Goal: Complete application form

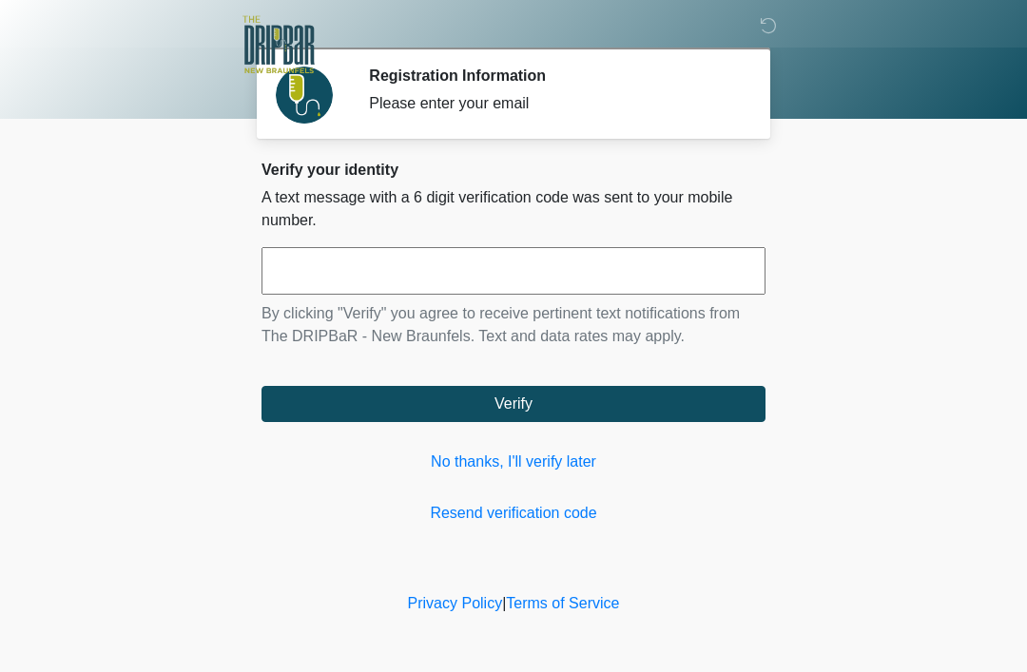
click at [559, 452] on link "No thanks, I'll verify later" at bounding box center [514, 462] width 504 height 23
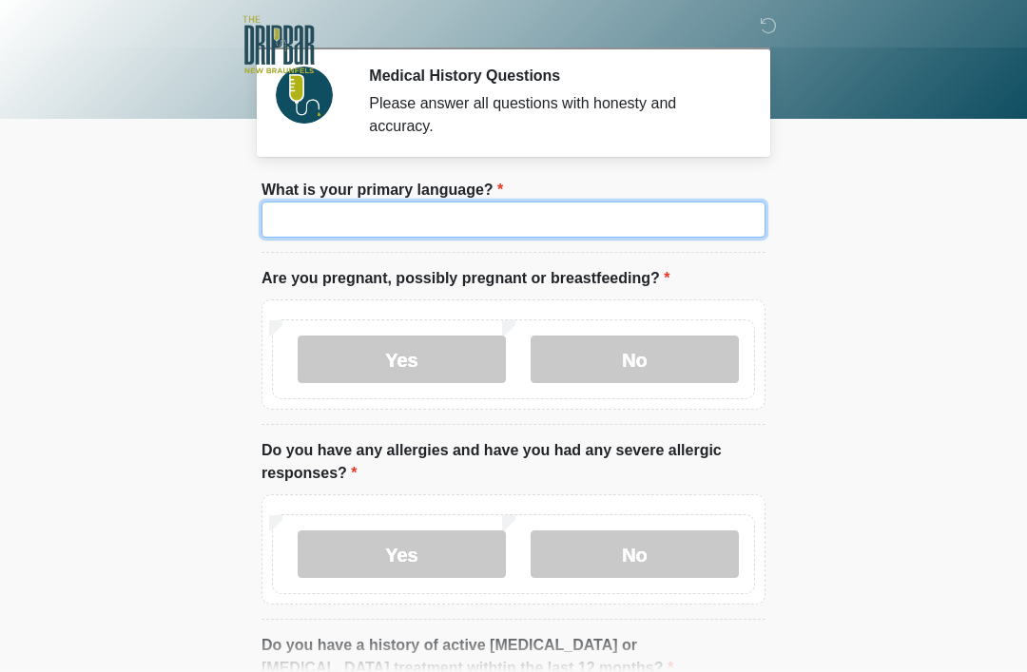
click at [710, 229] on input "What is your primary language?" at bounding box center [514, 220] width 504 height 36
type input "*******"
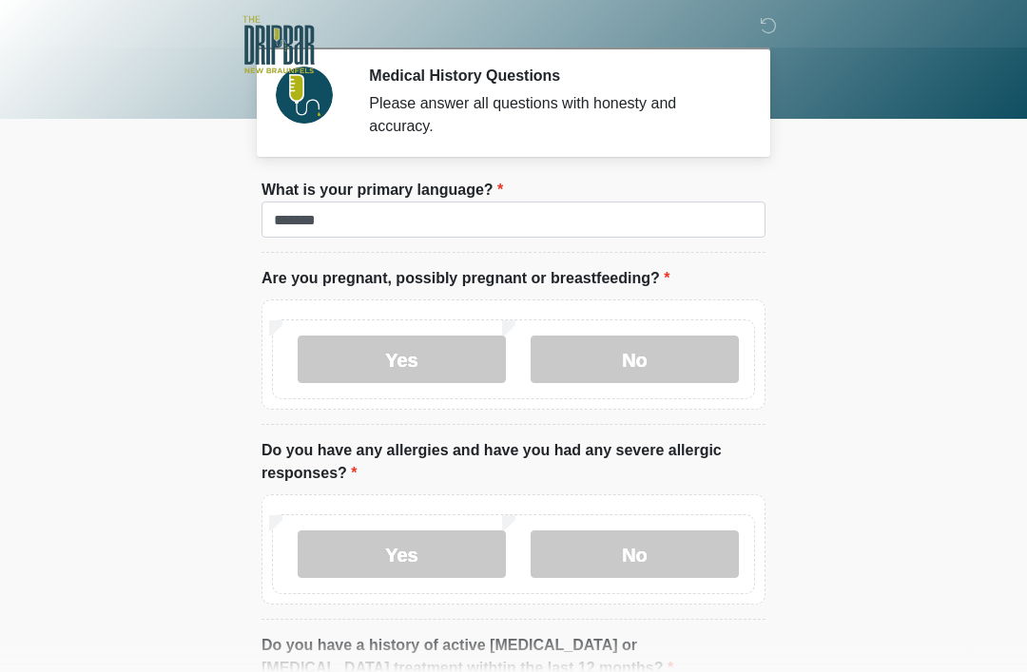
click at [665, 356] on label "No" at bounding box center [635, 360] width 208 height 48
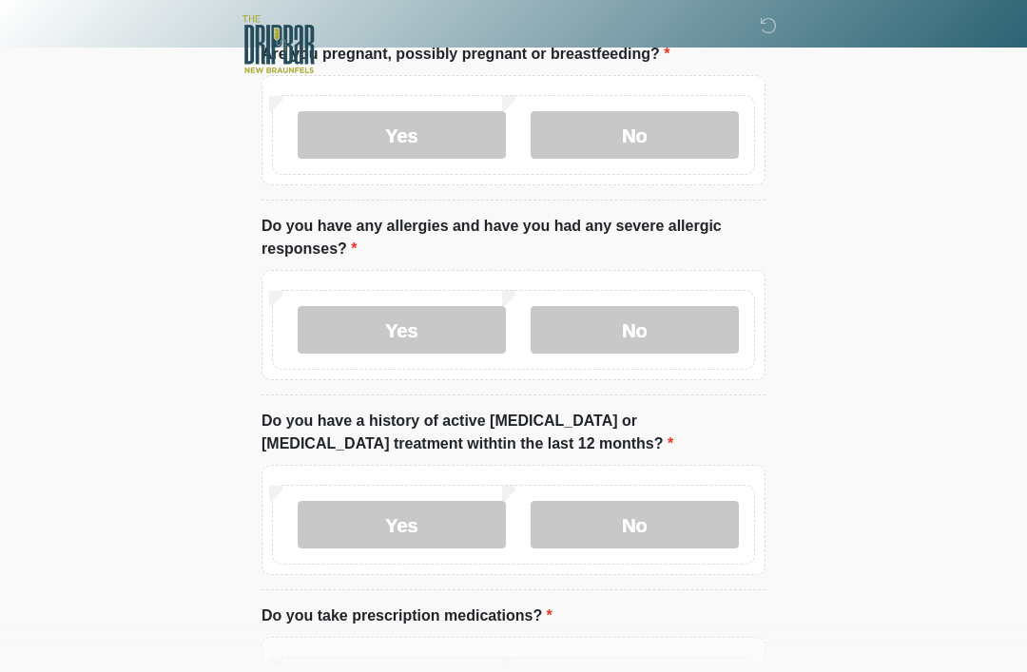
scroll to position [224, 0]
click at [688, 330] on label "No" at bounding box center [635, 330] width 208 height 48
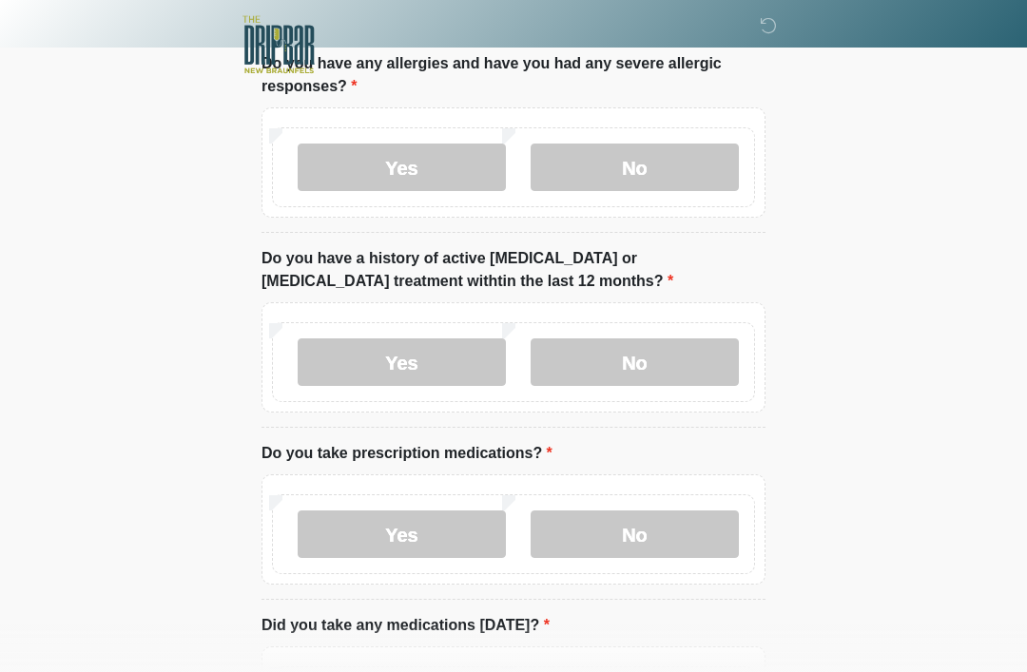
scroll to position [390, 0]
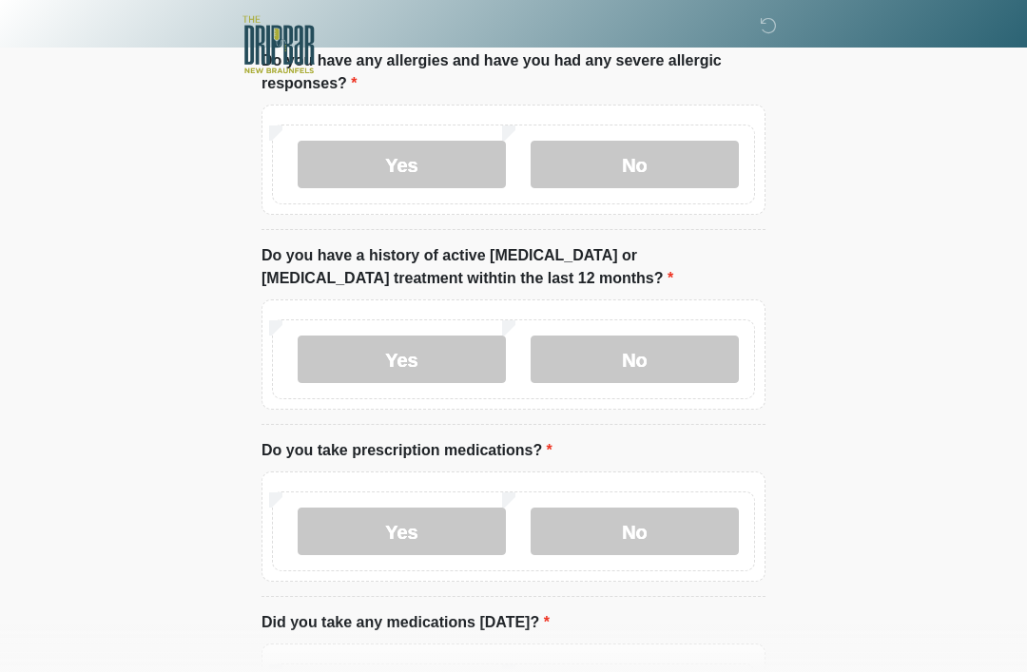
click at [704, 357] on label "No" at bounding box center [635, 360] width 208 height 48
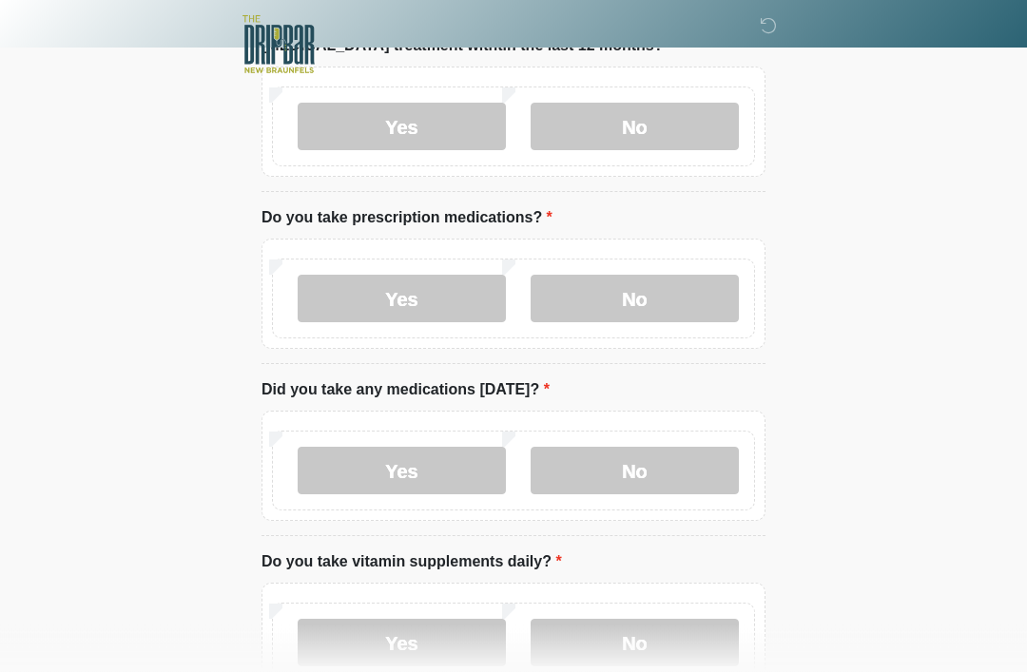
scroll to position [624, 0]
click at [706, 314] on label "No" at bounding box center [635, 298] width 208 height 48
click at [670, 457] on label "No" at bounding box center [635, 470] width 208 height 48
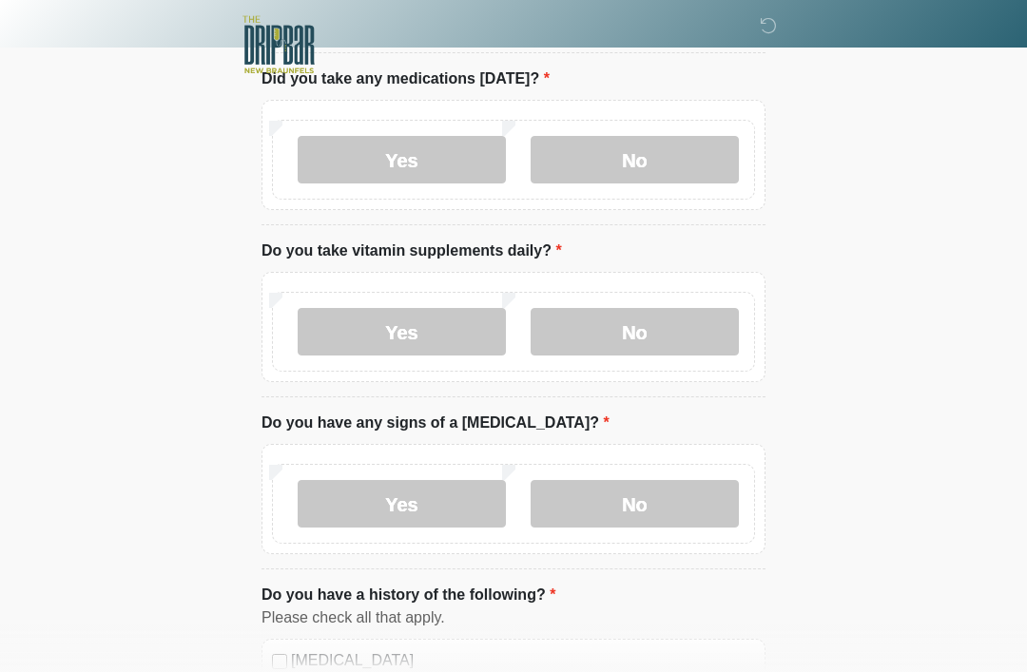
scroll to position [942, 0]
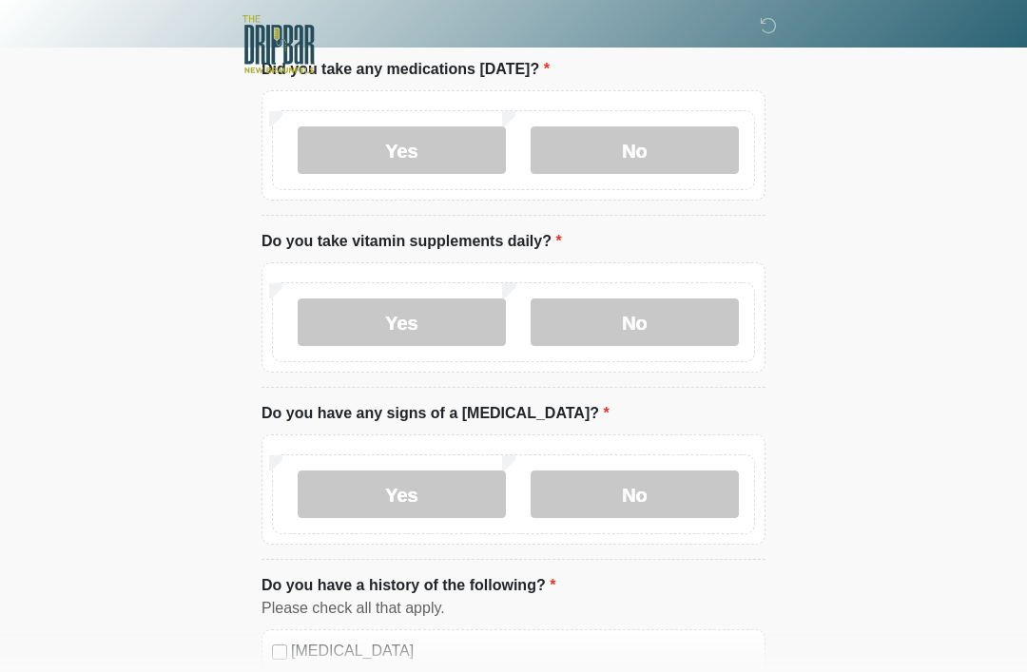
click at [698, 316] on label "No" at bounding box center [635, 324] width 208 height 48
click at [661, 514] on label "No" at bounding box center [635, 495] width 208 height 48
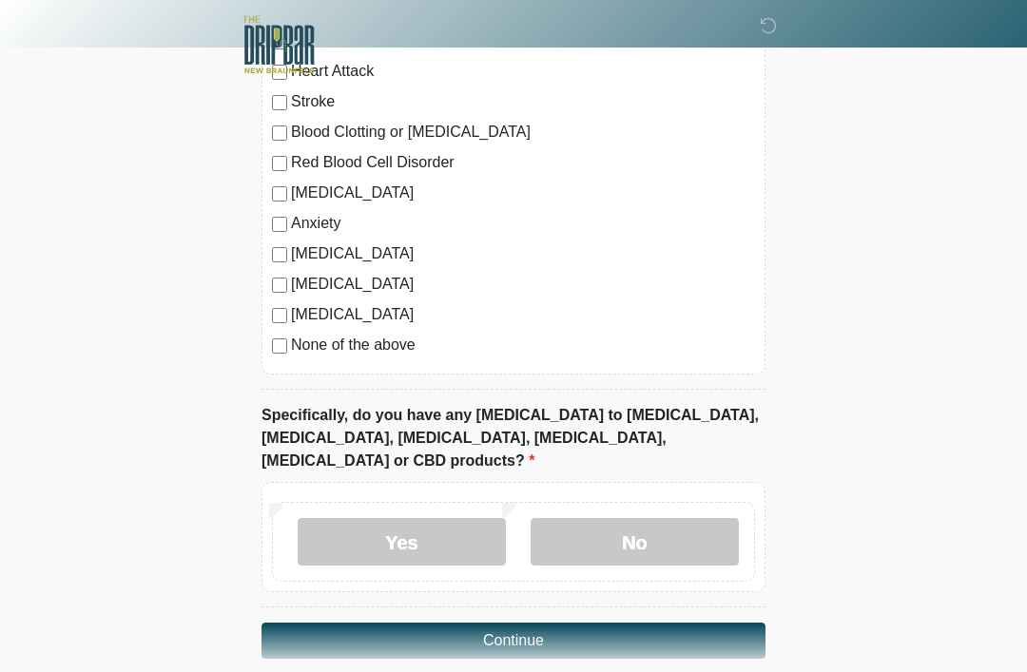
scroll to position [1585, 0]
click at [691, 517] on label "No" at bounding box center [635, 541] width 208 height 48
click at [690, 622] on button "Continue" at bounding box center [514, 640] width 504 height 36
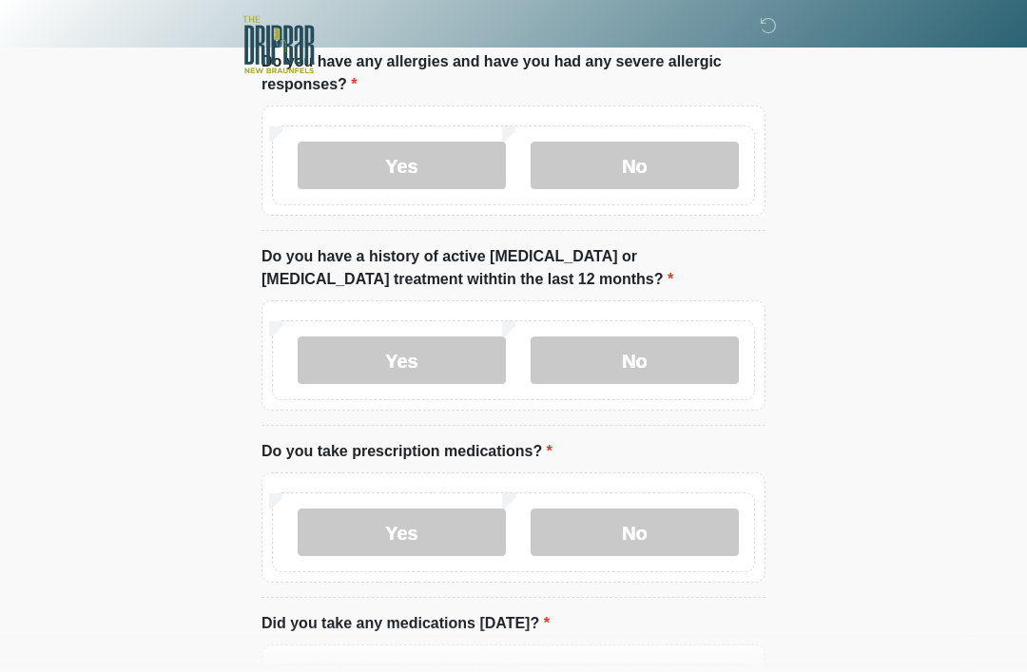
scroll to position [0, 0]
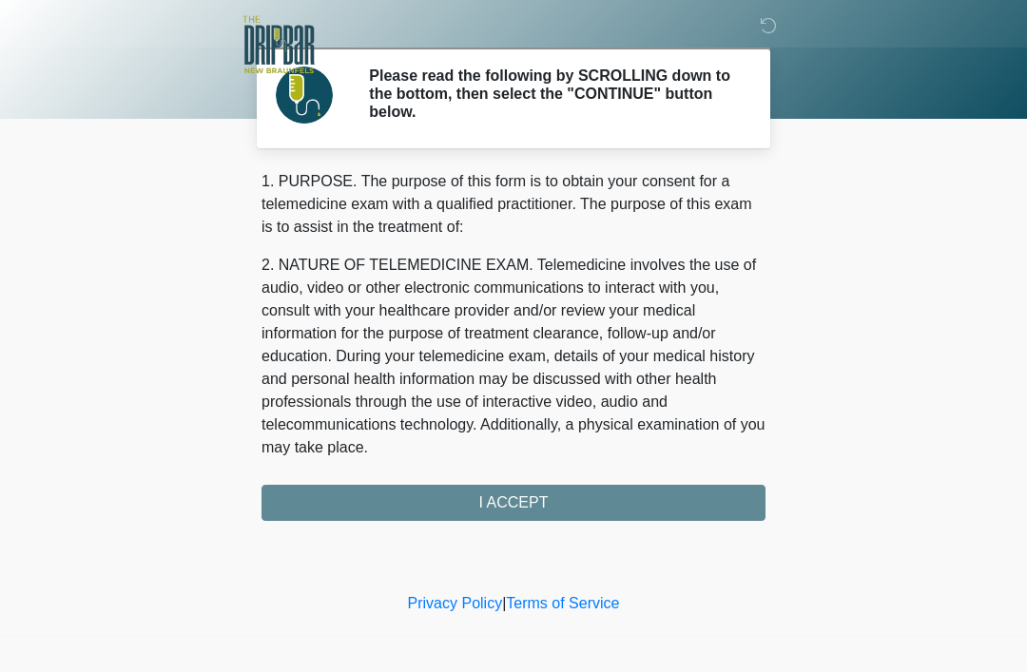
click at [658, 492] on div "1. PURPOSE. The purpose of this form is to obtain your consent for a telemedici…" at bounding box center [514, 345] width 504 height 351
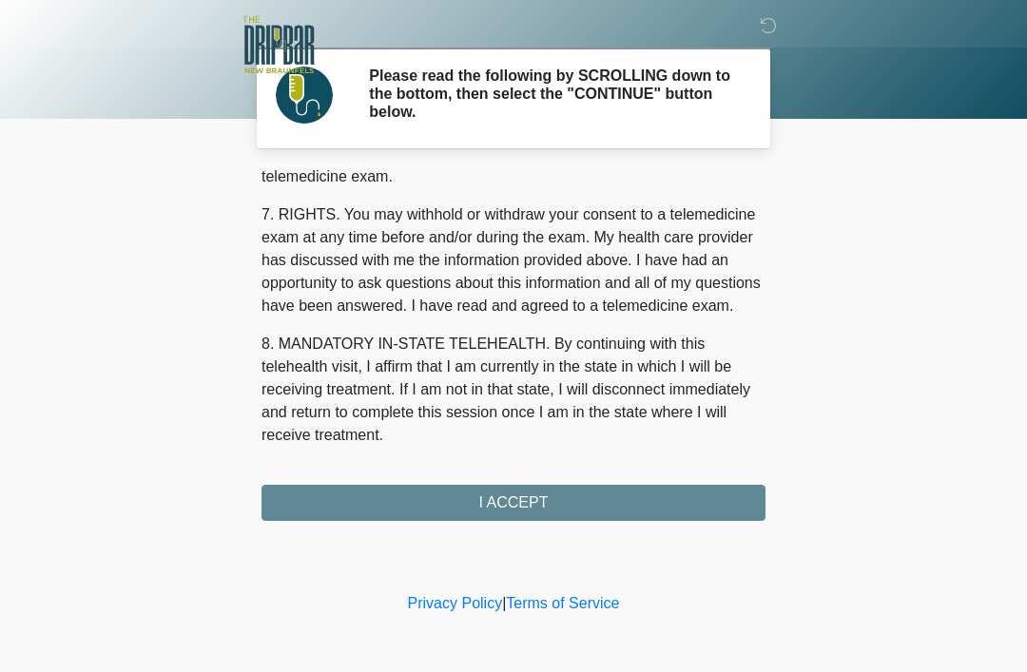
scroll to position [834, 0]
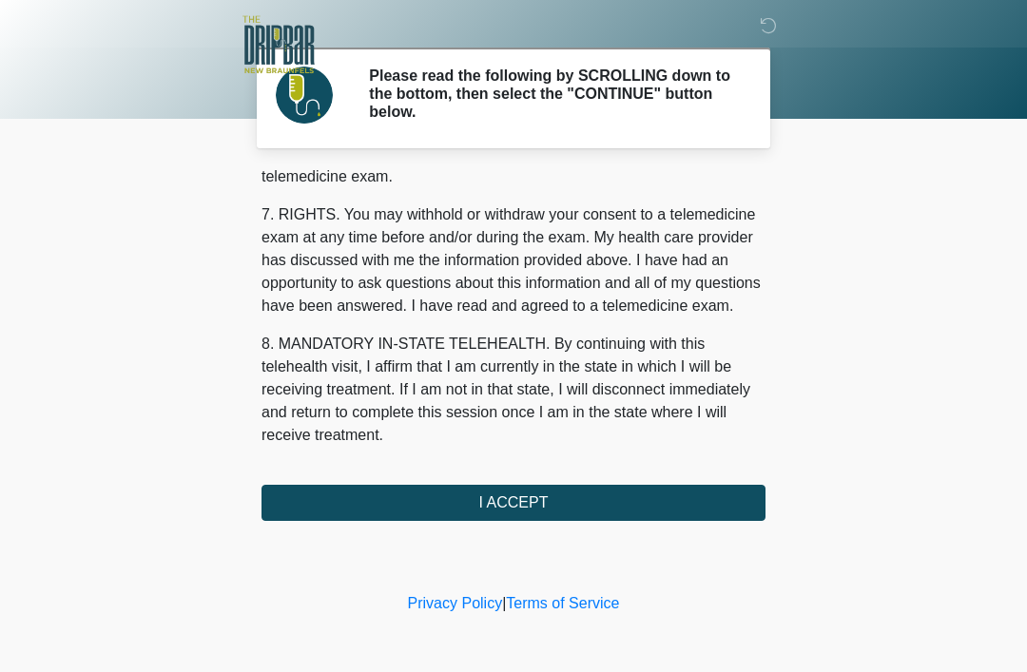
click at [586, 494] on button "I ACCEPT" at bounding box center [514, 503] width 504 height 36
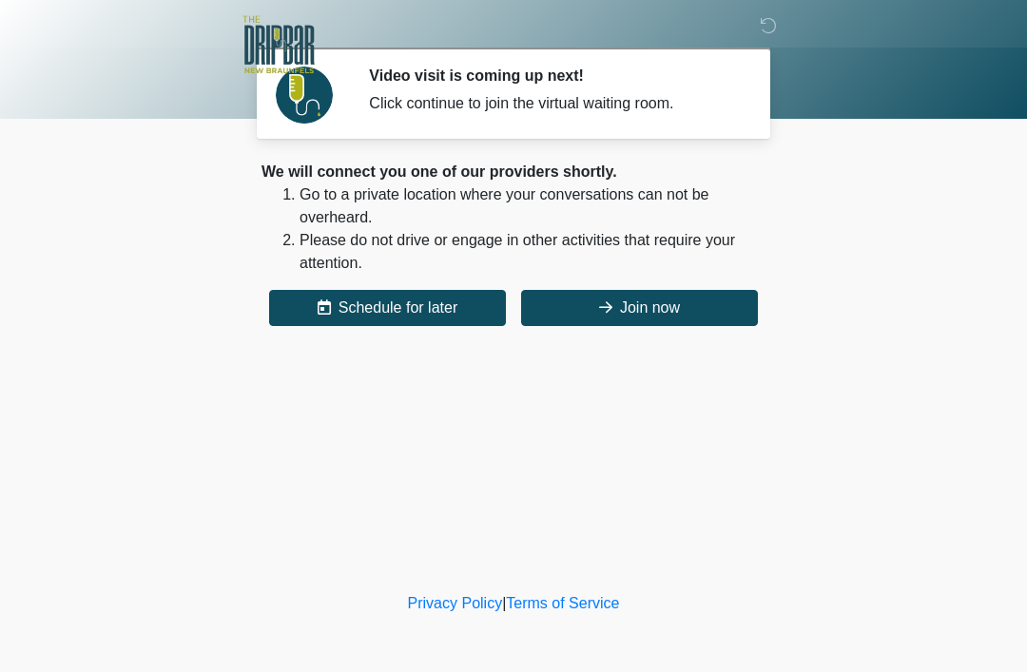
click at [661, 314] on button "Join now" at bounding box center [639, 308] width 237 height 36
